Goal: Information Seeking & Learning: Learn about a topic

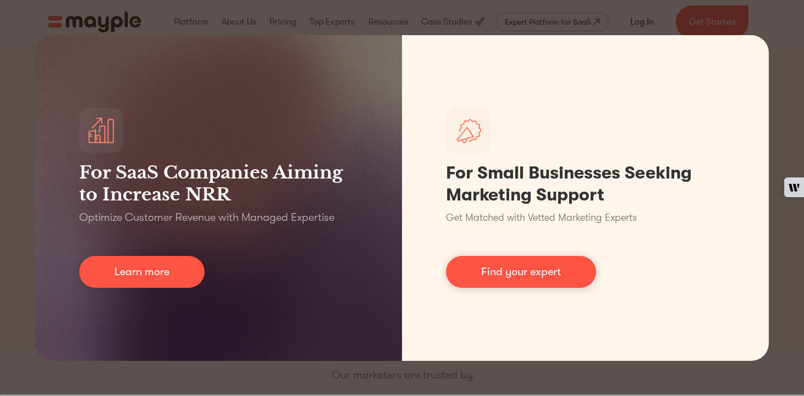
click at [633, 14] on div "For SaaS Companies Aiming to Increase NRR Optimize Customer Revenue with Manage…" at bounding box center [402, 198] width 804 height 396
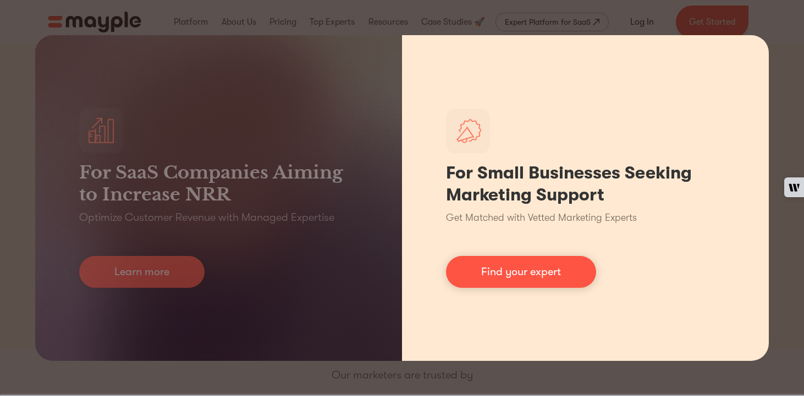
click at [601, 119] on div "For Small Businesses Seeking Marketing Support Get Matched with Vetted Marketin…" at bounding box center [585, 198] width 367 height 326
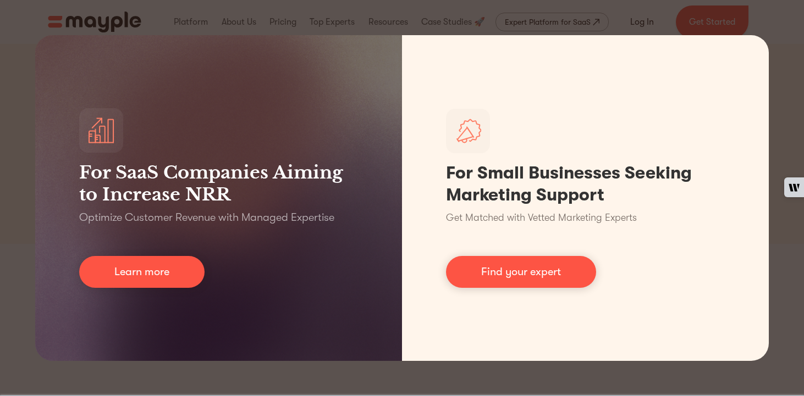
click at [797, 76] on div "For SaaS Companies Aiming to Increase NRR Optimize Customer Revenue with Manage…" at bounding box center [402, 198] width 804 height 396
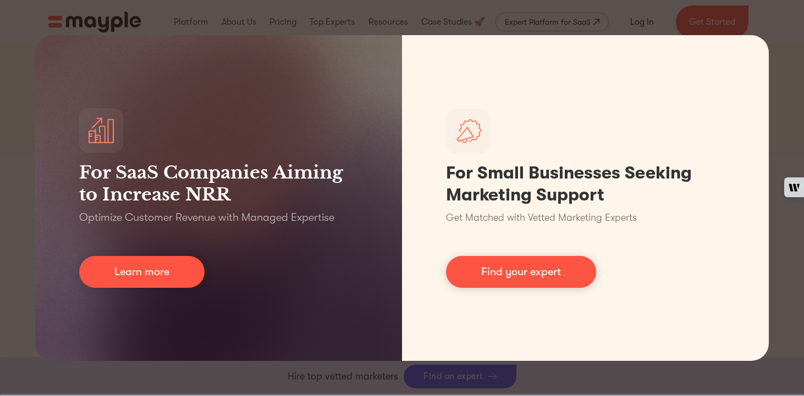
scroll to position [566, 0]
click at [602, 365] on div "For SaaS Companies Aiming to Increase NRR Optimize Customer Revenue with Manage…" at bounding box center [402, 198] width 804 height 396
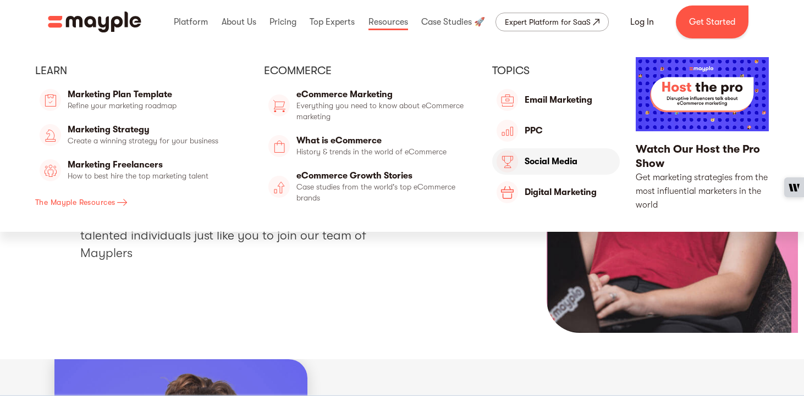
click at [516, 160] on link "Top Experts" at bounding box center [556, 161] width 128 height 26
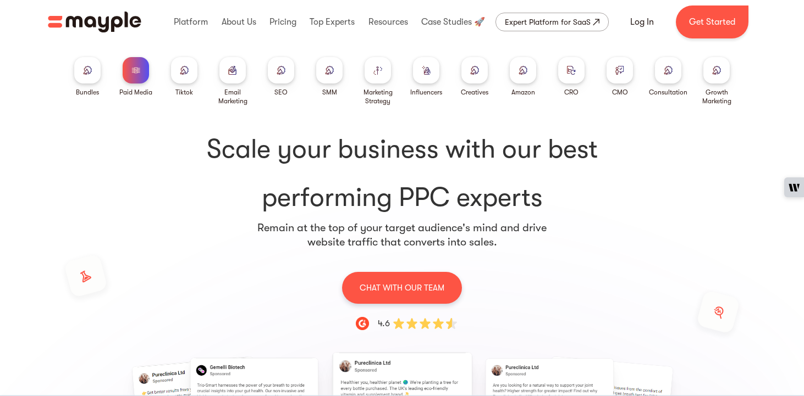
click at [416, 69] on div at bounding box center [426, 70] width 26 height 26
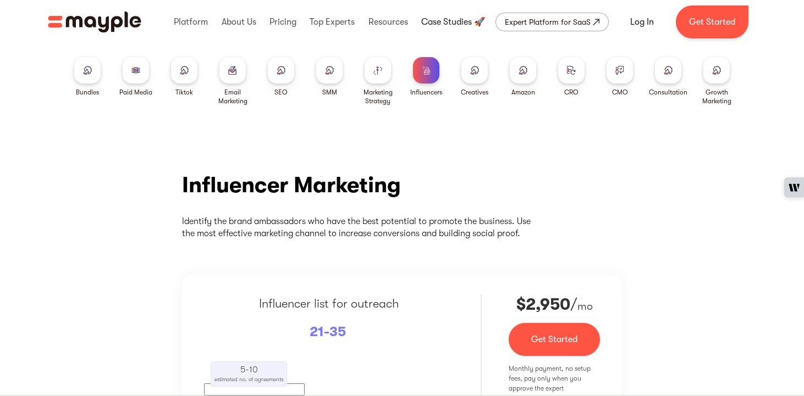
click at [465, 22] on link at bounding box center [452, 21] width 69 height 35
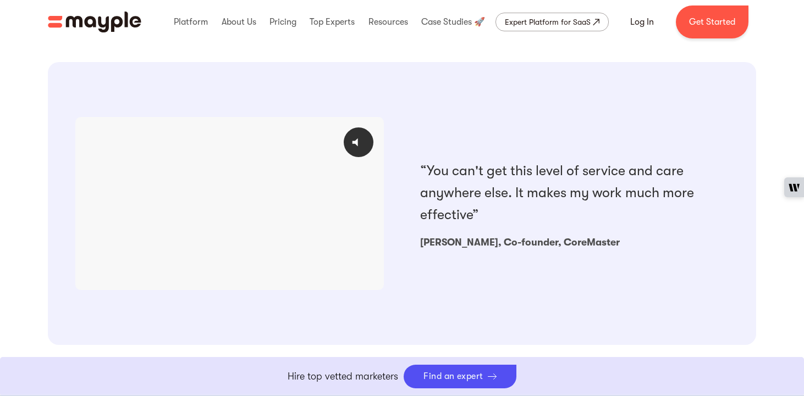
scroll to position [1035, 0]
